Goal: Information Seeking & Learning: Check status

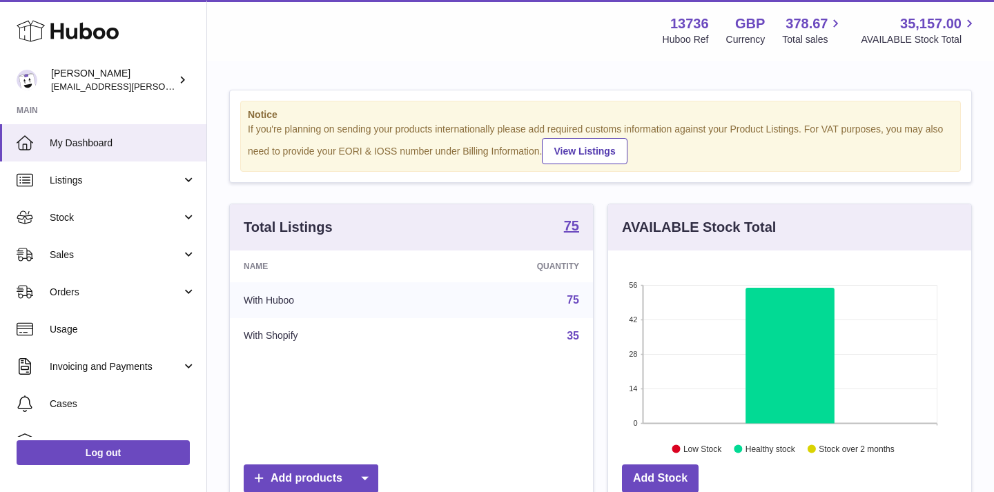
scroll to position [215, 363]
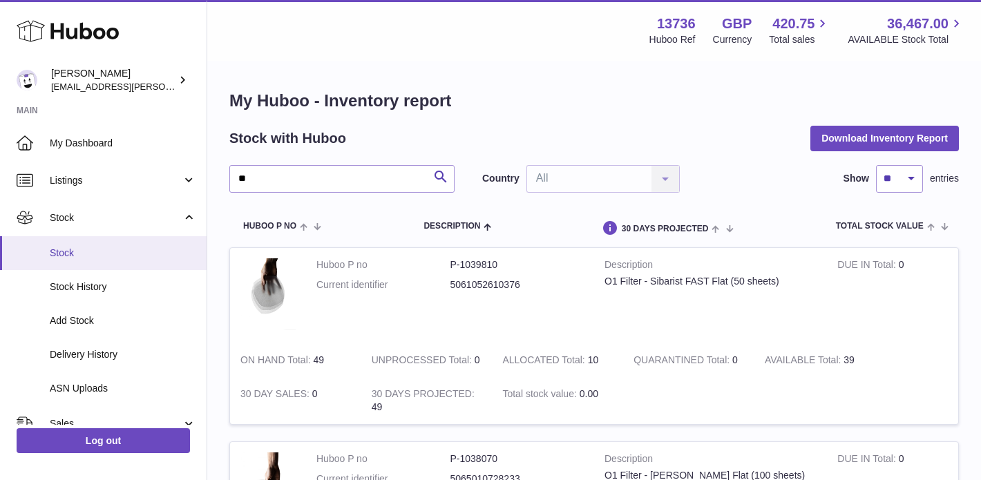
click at [87, 258] on span "Stock" at bounding box center [123, 253] width 146 height 13
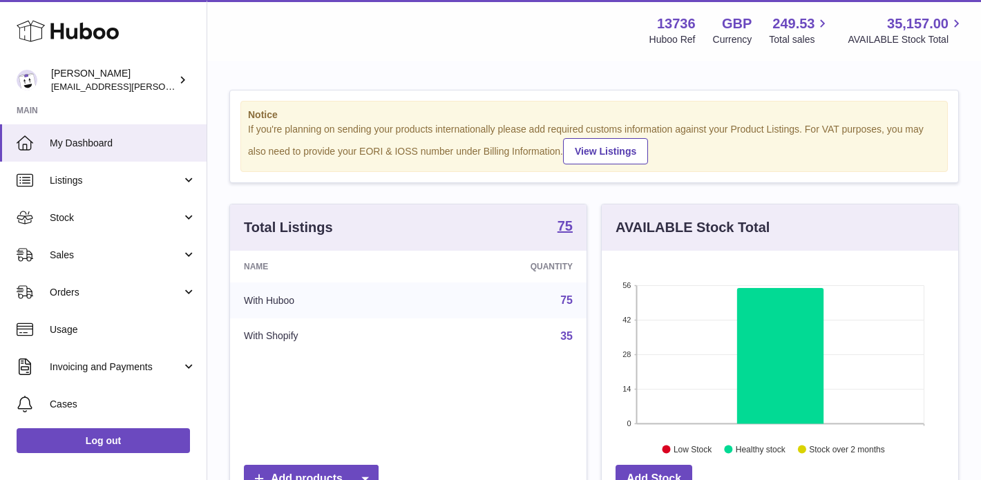
scroll to position [215, 356]
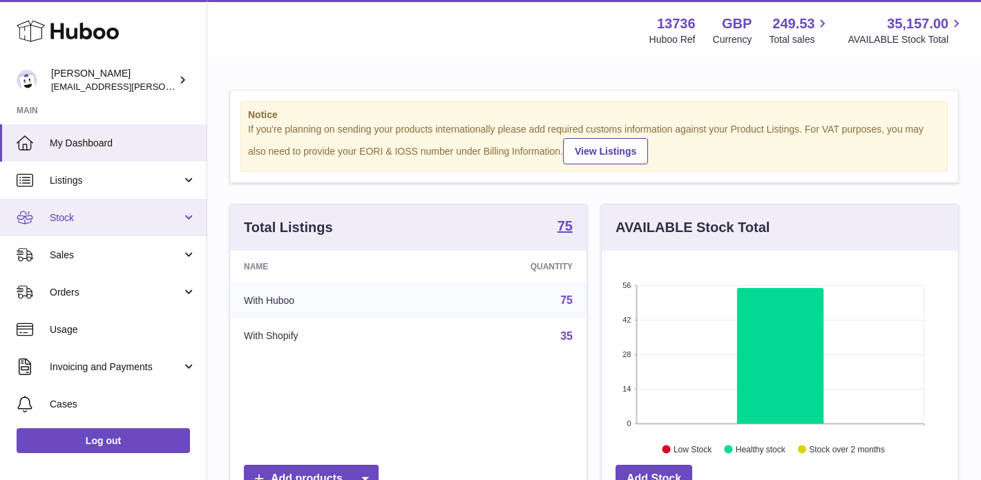
click at [89, 218] on span "Stock" at bounding box center [116, 217] width 132 height 13
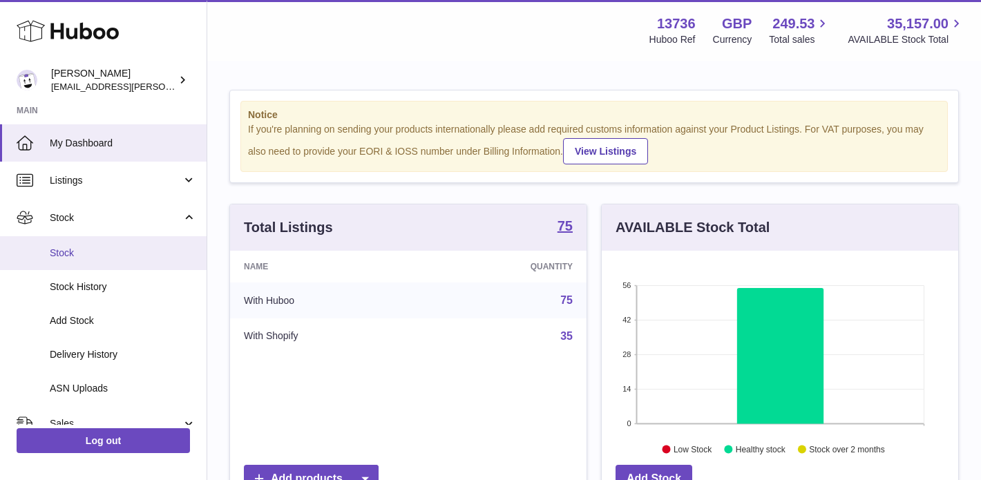
click at [70, 254] on span "Stock" at bounding box center [123, 253] width 146 height 13
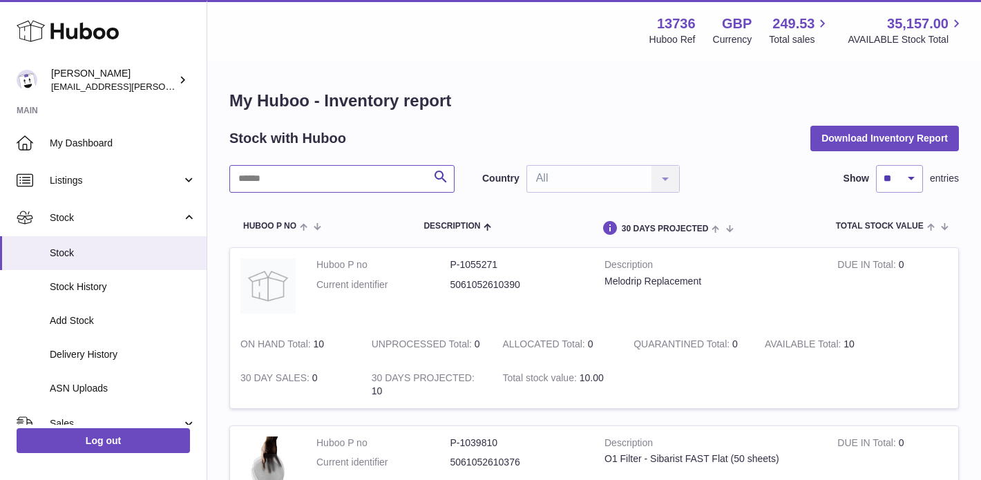
click at [347, 175] on input "text" at bounding box center [341, 179] width 225 height 28
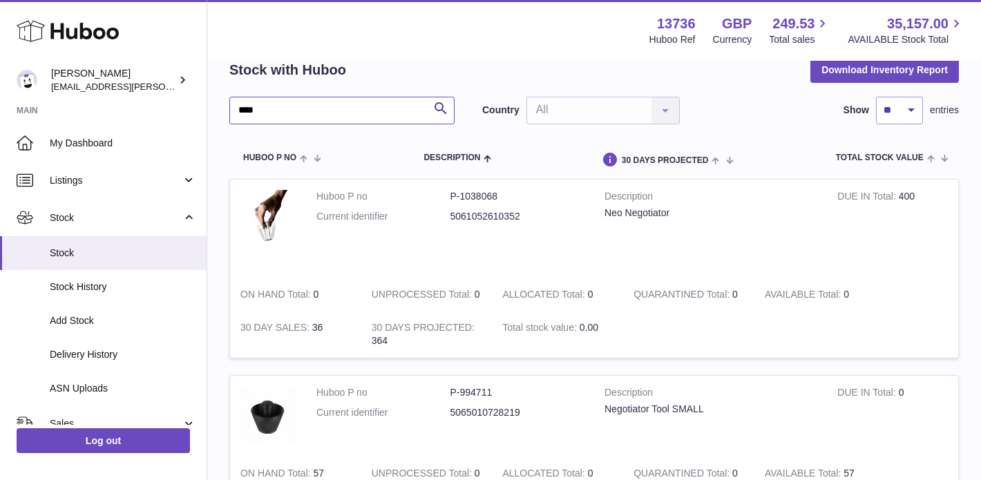
scroll to position [61, 0]
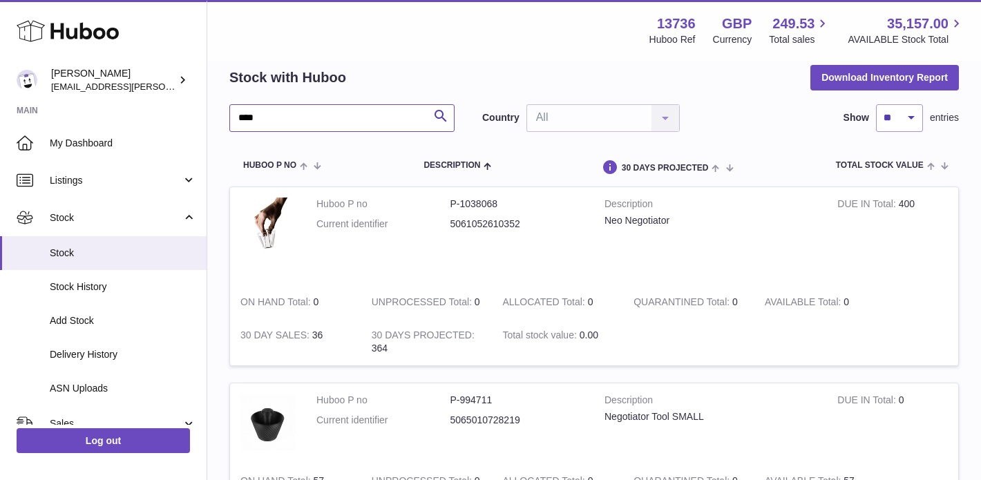
type input "****"
click at [856, 200] on strong "DUE IN Total" at bounding box center [867, 205] width 61 height 15
